Goal: Information Seeking & Learning: Understand process/instructions

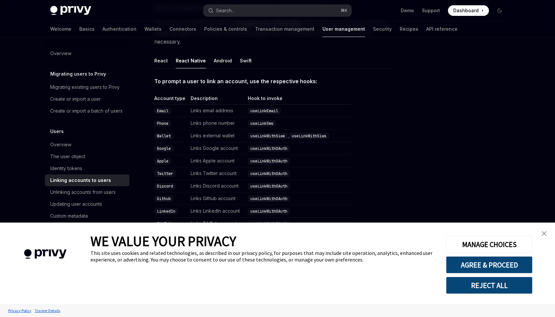
click at [546, 232] on img "close banner" at bounding box center [544, 233] width 5 height 5
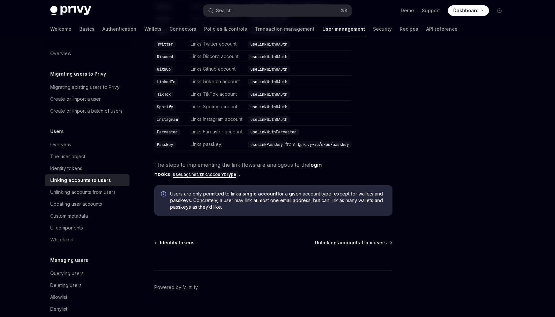
scroll to position [221, 0]
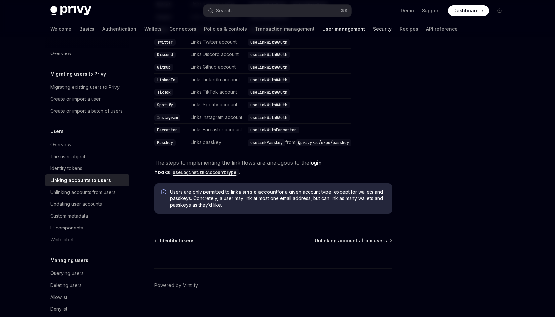
click at [373, 29] on link "Security" at bounding box center [382, 29] width 19 height 16
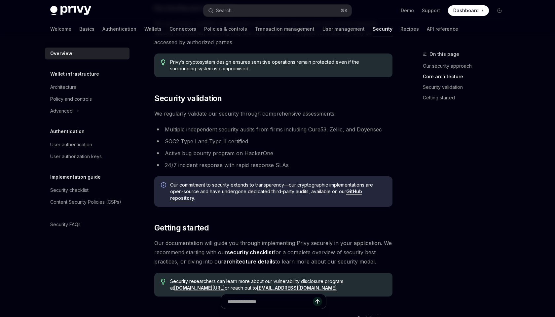
scroll to position [363, 0]
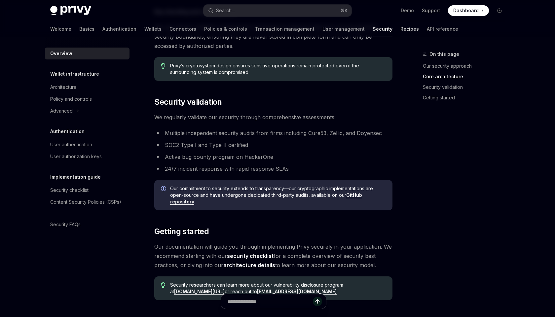
click at [401, 28] on link "Recipes" at bounding box center [410, 29] width 19 height 16
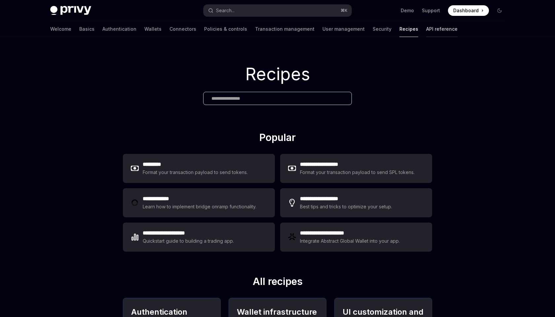
click at [426, 29] on link "API reference" at bounding box center [441, 29] width 31 height 16
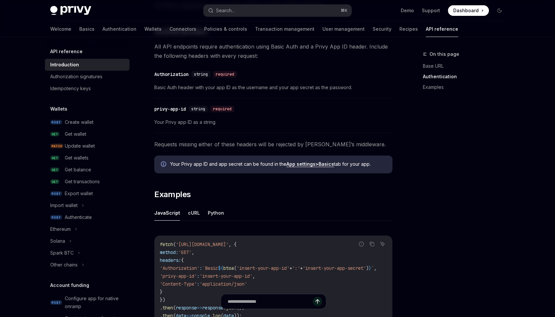
click at [21, 235] on div "Privy Docs home page Search... ⌘ K Demo Support Dashboard Dashboard Search... N…" at bounding box center [277, 89] width 555 height 708
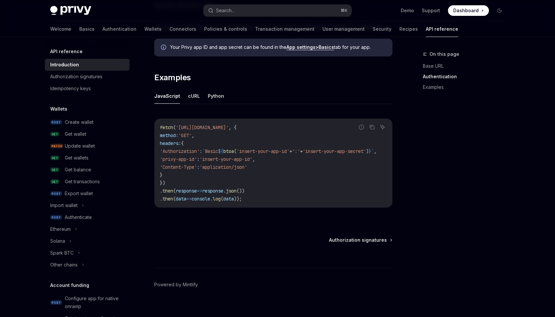
scroll to position [390, 0]
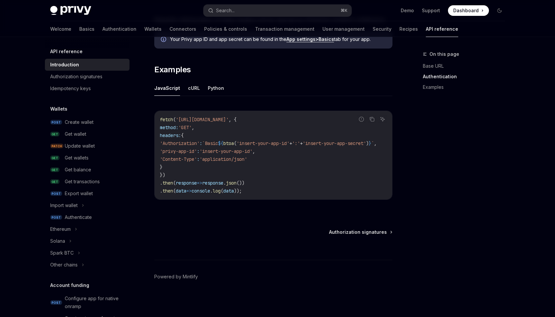
click at [66, 110] on h5 "Wallets" at bounding box center [58, 109] width 17 height 8
click at [55, 108] on h5 "Wallets" at bounding box center [58, 109] width 17 height 8
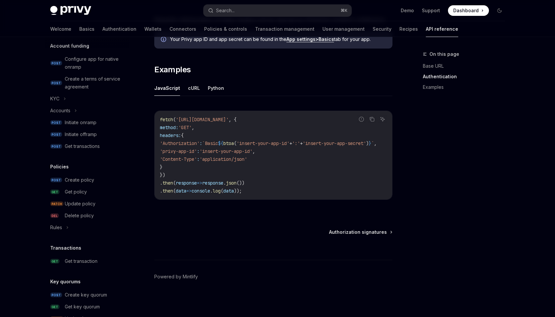
scroll to position [377, 0]
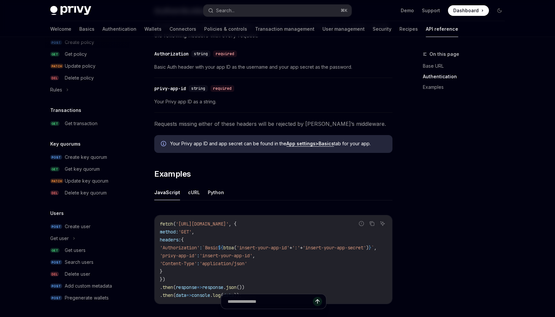
scroll to position [282, 0]
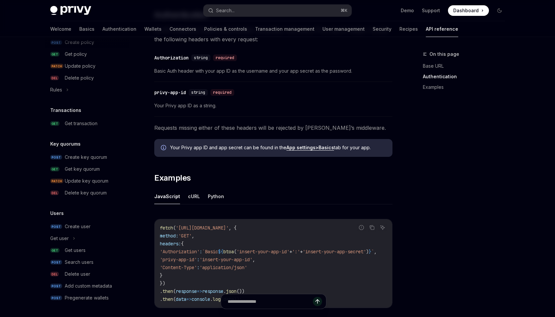
click at [22, 189] on div "Privy Docs home page Search... ⌘ K Demo Support Dashboard Dashboard Search... N…" at bounding box center [277, 72] width 555 height 708
click at [112, 72] on link "DEL Delete policy" at bounding box center [87, 78] width 85 height 12
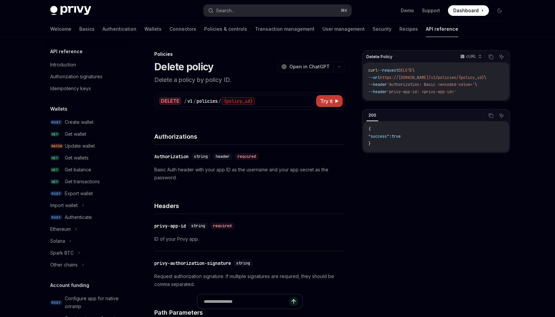
click at [75, 110] on div "Wallets" at bounding box center [87, 109] width 85 height 8
click at [57, 108] on h5 "Wallets" at bounding box center [58, 109] width 17 height 8
click at [74, 205] on div "Import wallet" at bounding box center [63, 206] width 27 height 8
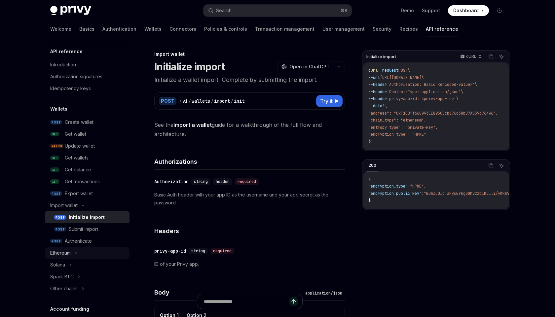
click at [67, 252] on div "Ethereum" at bounding box center [60, 253] width 20 height 8
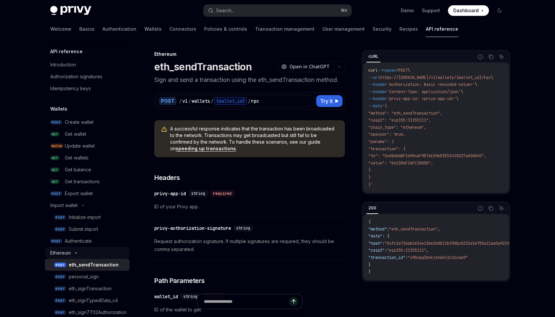
click at [67, 253] on div "Ethereum" at bounding box center [60, 253] width 20 height 8
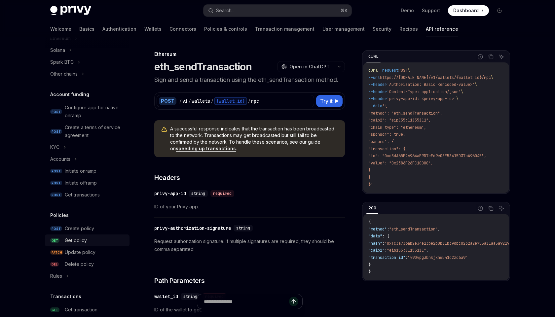
scroll to position [216, 0]
click at [73, 160] on div "Accounts" at bounding box center [87, 158] width 85 height 12
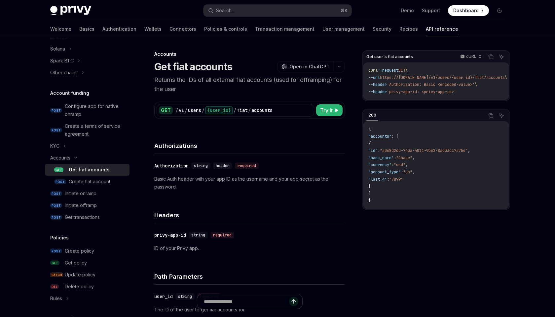
click at [36, 224] on div "Accounts Get fiat accounts OpenAI Open in ChatGPT Returns the IDs of all extern…" at bounding box center [187, 313] width 317 height 526
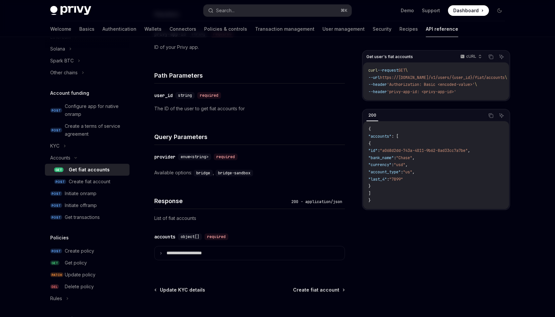
scroll to position [203, 0]
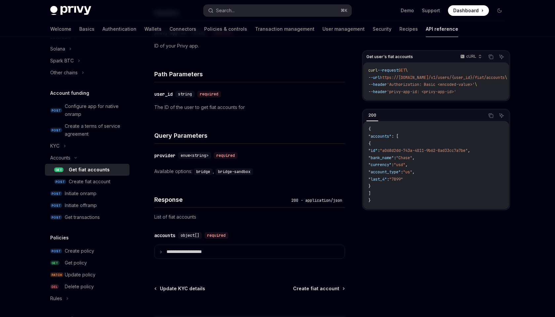
click at [12, 250] on div "Privy Docs home page Search... ⌘ K Demo Support Dashboard Dashboard Search... N…" at bounding box center [277, 85] width 555 height 576
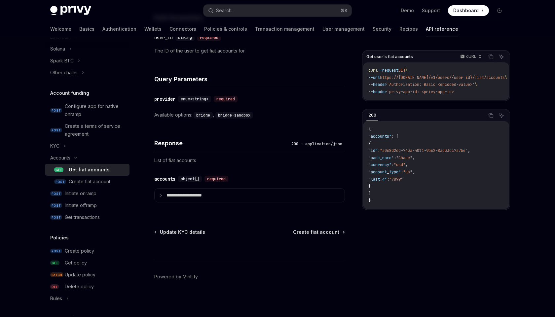
scroll to position [259, 0]
click at [60, 300] on div "Rules" at bounding box center [56, 299] width 12 height 8
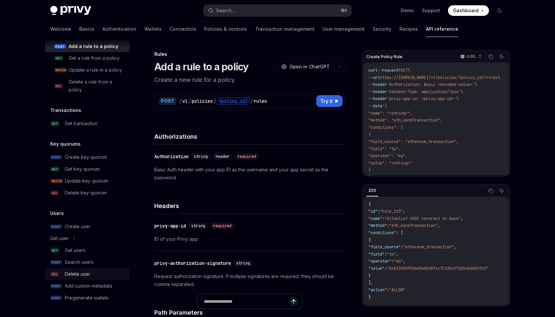
scroll to position [481, 0]
click at [65, 236] on div "Get user" at bounding box center [59, 239] width 19 height 8
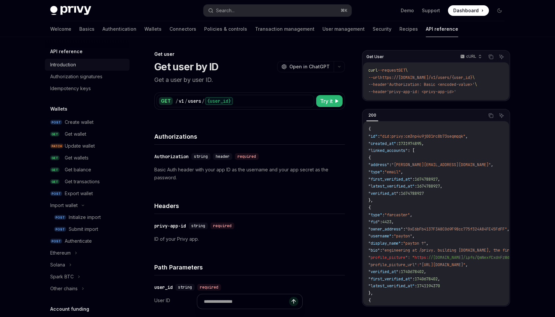
click at [66, 65] on div "Introduction" at bounding box center [63, 65] width 26 height 8
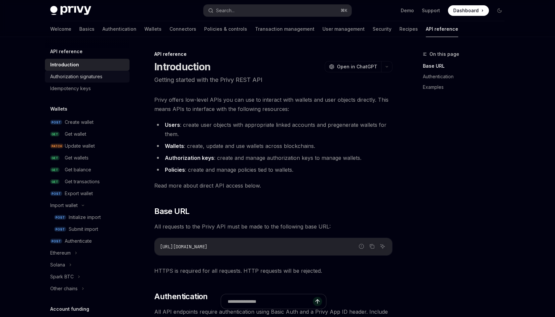
click at [77, 79] on div "Authorization signatures" at bounding box center [76, 77] width 52 height 8
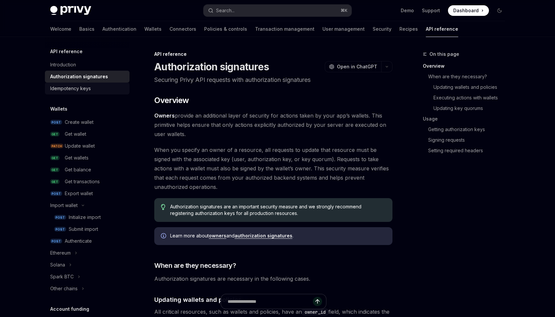
click at [75, 94] on link "Idempotency keys" at bounding box center [87, 89] width 85 height 12
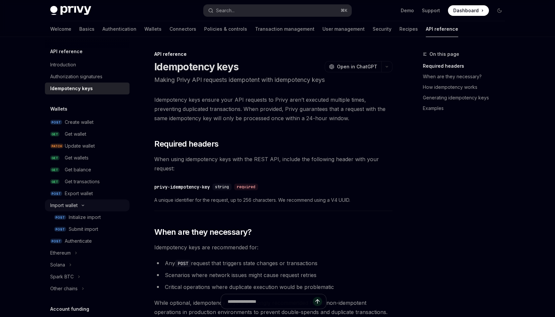
click at [78, 208] on div "Import wallet" at bounding box center [63, 206] width 27 height 8
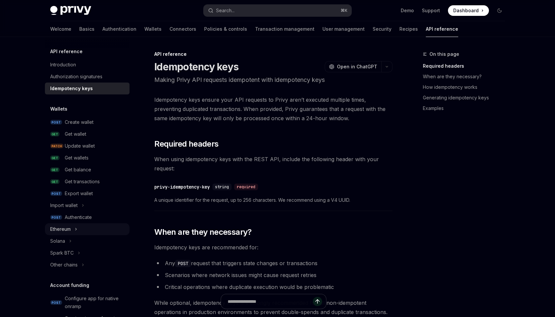
click at [69, 232] on div "Ethereum" at bounding box center [60, 229] width 20 height 8
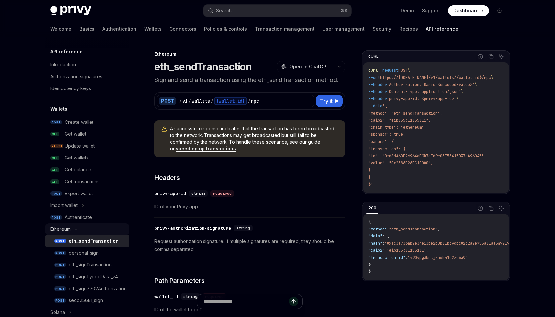
click at [69, 232] on div "Ethereum" at bounding box center [60, 229] width 20 height 8
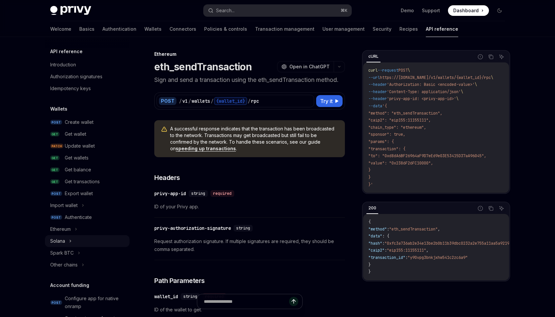
click at [66, 242] on div "Solana" at bounding box center [87, 241] width 85 height 12
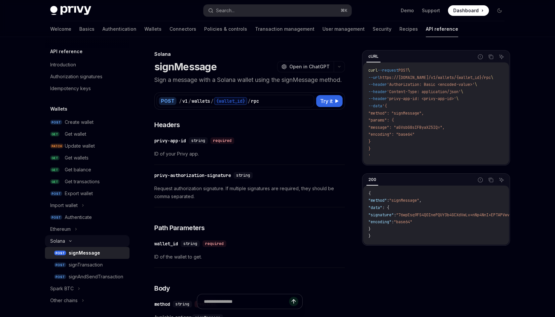
click at [66, 242] on icon at bounding box center [70, 241] width 8 height 3
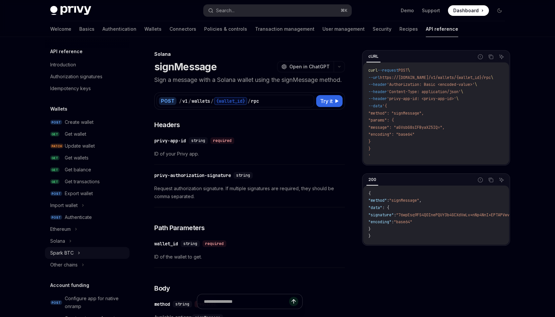
click at [66, 255] on div "Spark BTC" at bounding box center [61, 253] width 23 height 8
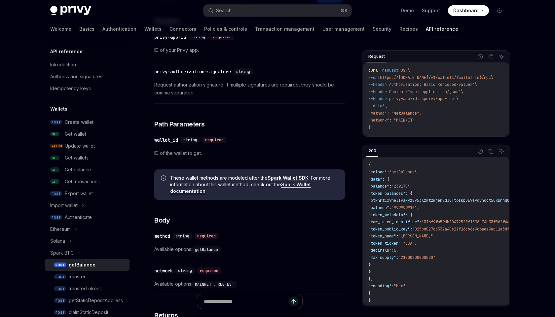
scroll to position [115, 0]
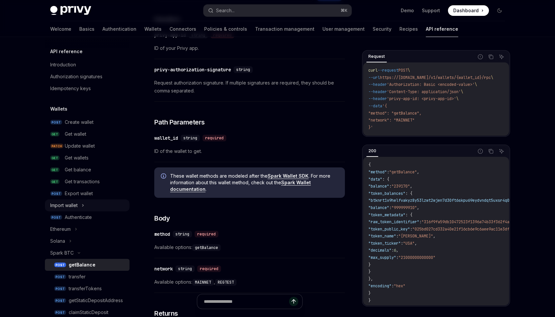
click at [110, 206] on div "Import wallet" at bounding box center [87, 206] width 85 height 12
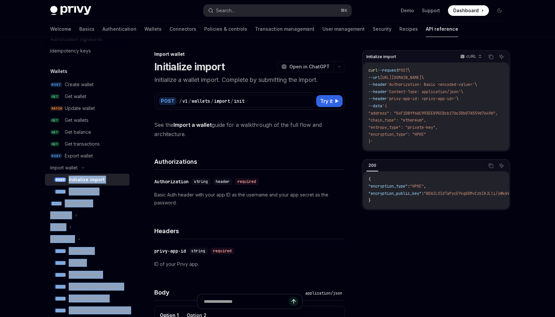
scroll to position [63, 0]
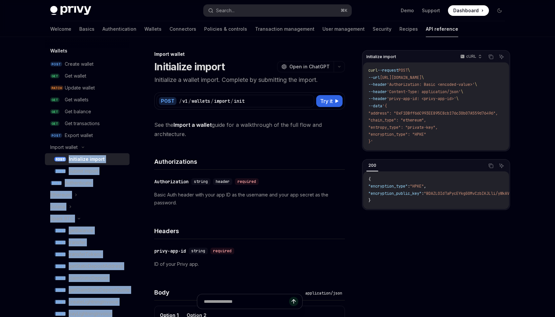
drag, startPoint x: 110, startPoint y: 206, endPoint x: 109, endPoint y: 316, distance: 109.7
click at [109, 316] on ul "POST Create wallet GET Get wallet PATCH Update wallet GET Get wallets GET Get b…" at bounding box center [87, 201] width 85 height 286
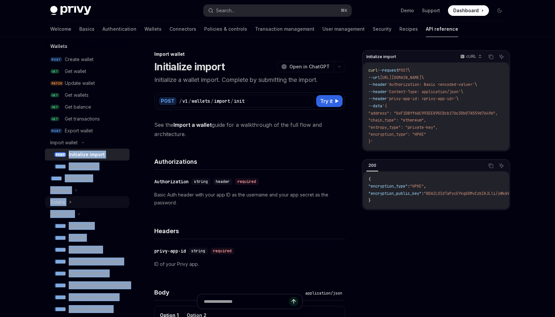
click at [125, 206] on div "Solana" at bounding box center [87, 202] width 85 height 12
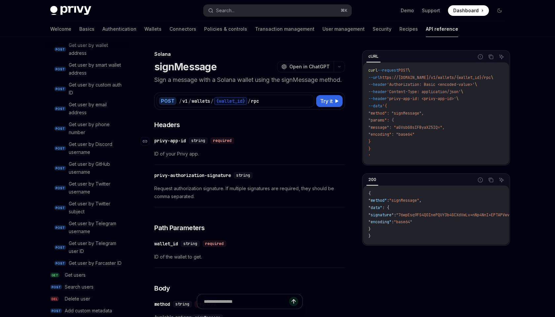
scroll to position [838, 0]
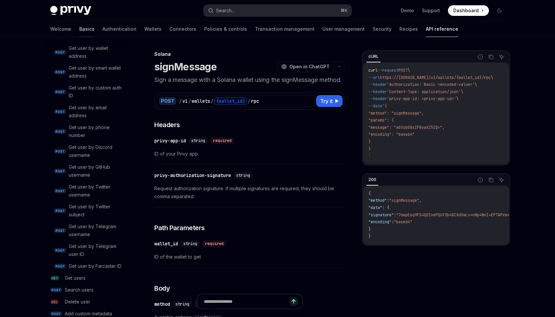
click at [79, 28] on link "Basics" at bounding box center [86, 29] width 15 height 16
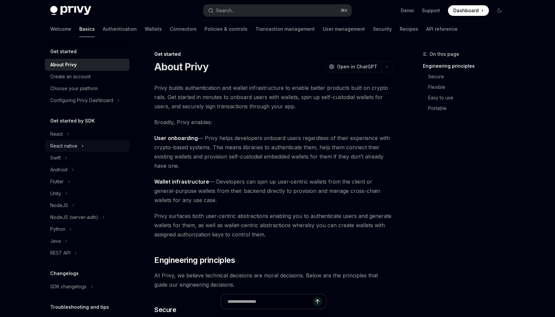
click at [63, 147] on div "React native" at bounding box center [63, 146] width 27 height 8
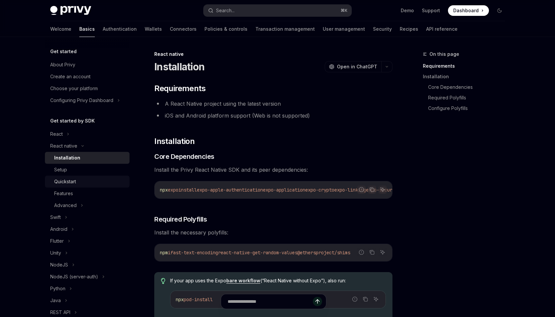
click at [65, 178] on div "Quickstart" at bounding box center [65, 182] width 22 height 8
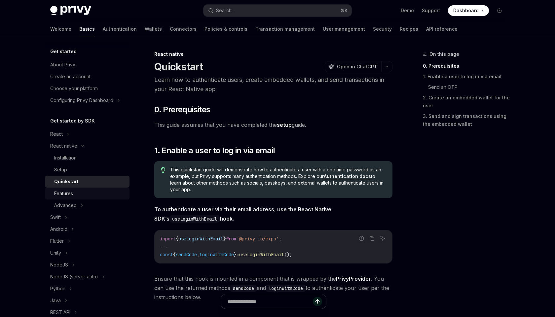
click at [70, 194] on div "Features" at bounding box center [63, 194] width 19 height 8
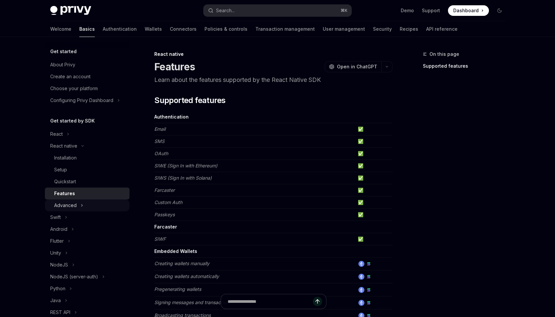
click at [67, 204] on div "Advanced" at bounding box center [65, 206] width 22 height 8
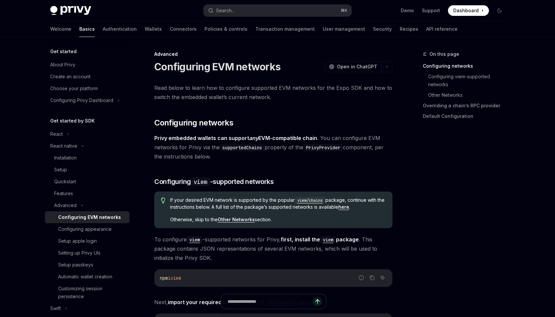
click at [76, 264] on div "Setup passkeys" at bounding box center [75, 265] width 35 height 8
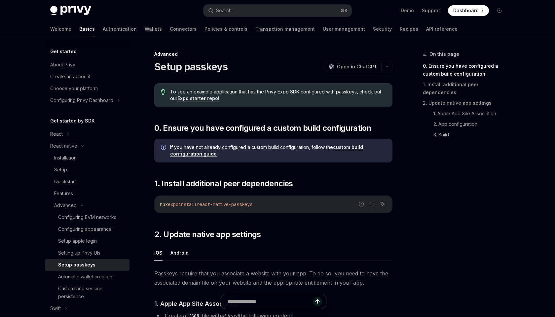
click at [438, 236] on div "On this page 0. Ensure you have configured a custom build configuration 1. Inst…" at bounding box center [460, 183] width 100 height 267
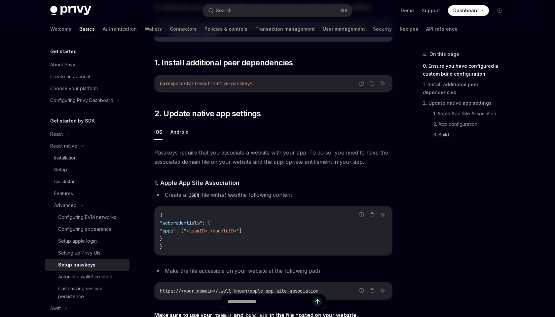
scroll to position [122, 0]
click at [175, 133] on button "Android" at bounding box center [180, 132] width 18 height 16
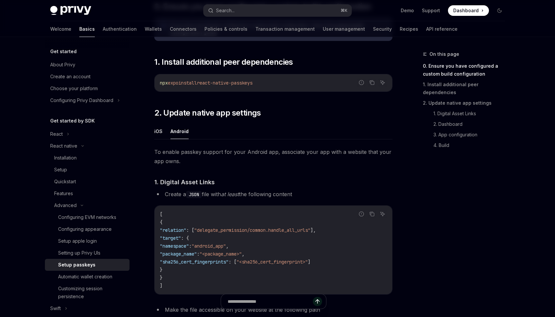
click at [163, 134] on ul "iOS Android" at bounding box center [273, 132] width 238 height 16
click at [160, 132] on button "iOS" at bounding box center [158, 132] width 8 height 16
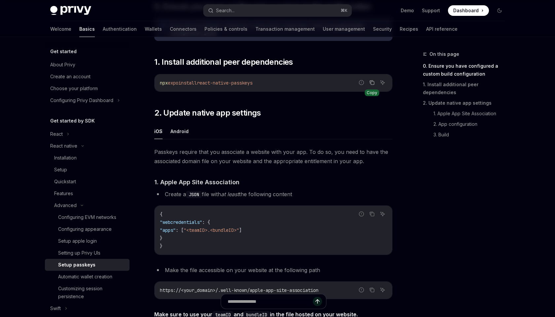
click at [370, 83] on icon "Copy the contents from the code block" at bounding box center [371, 82] width 3 height 3
click at [397, 169] on div "On this page 0. Ensure you have configured a custom build configuration 1. Inst…" at bounding box center [277, 313] width 465 height 796
click at [181, 134] on button "Android" at bounding box center [180, 132] width 18 height 16
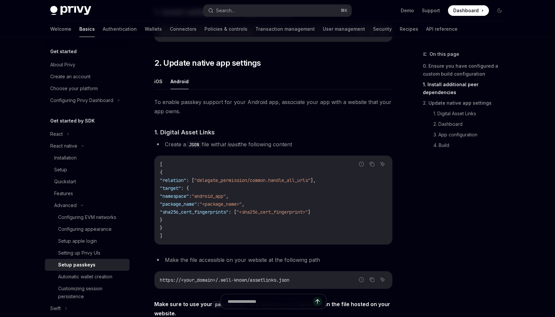
scroll to position [171, 0]
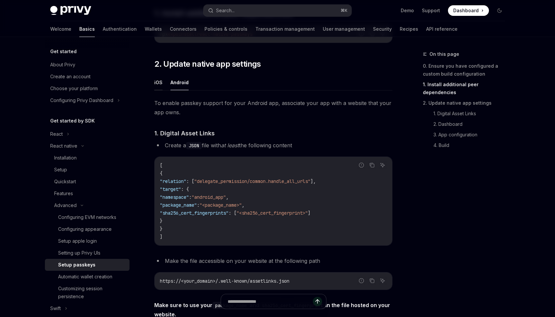
click at [160, 84] on button "iOS" at bounding box center [158, 83] width 8 height 16
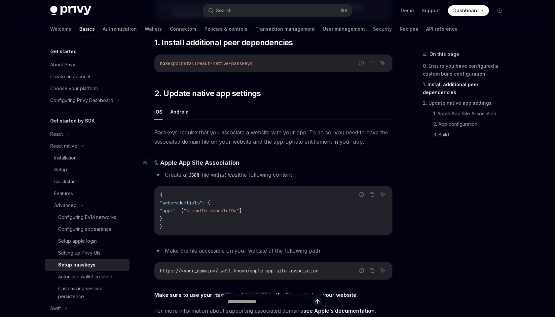
scroll to position [141, 0]
click at [180, 109] on button "Android" at bounding box center [180, 112] width 18 height 16
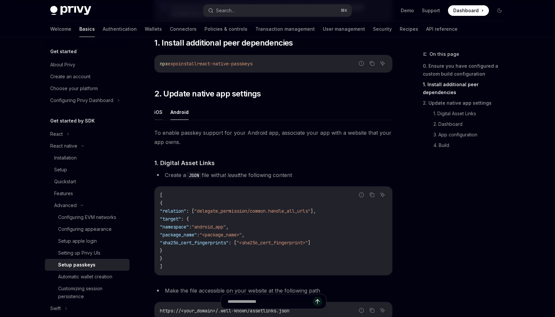
click at [156, 110] on button "iOS" at bounding box center [158, 112] width 8 height 16
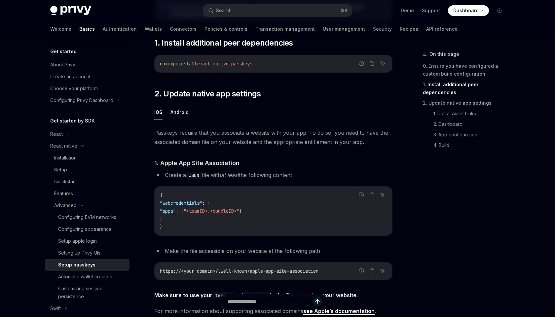
type textarea "*"
click at [374, 195] on icon "Copy the contents from the code block" at bounding box center [372, 194] width 5 height 5
click at [244, 248] on li "Make the file accessible on your website at the following path" at bounding box center [273, 251] width 238 height 9
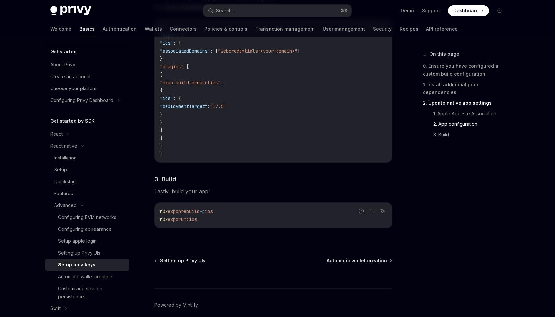
scroll to position [517, 0]
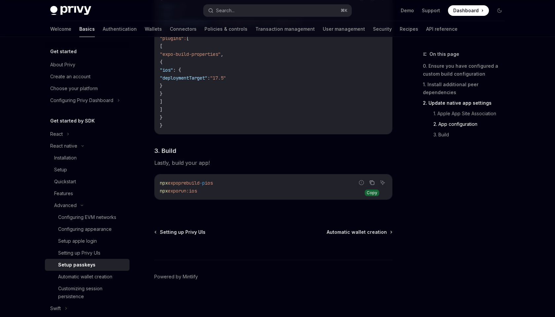
click at [370, 181] on icon "Copy the contents from the code block" at bounding box center [371, 182] width 3 height 3
